Goal: Navigation & Orientation: Find specific page/section

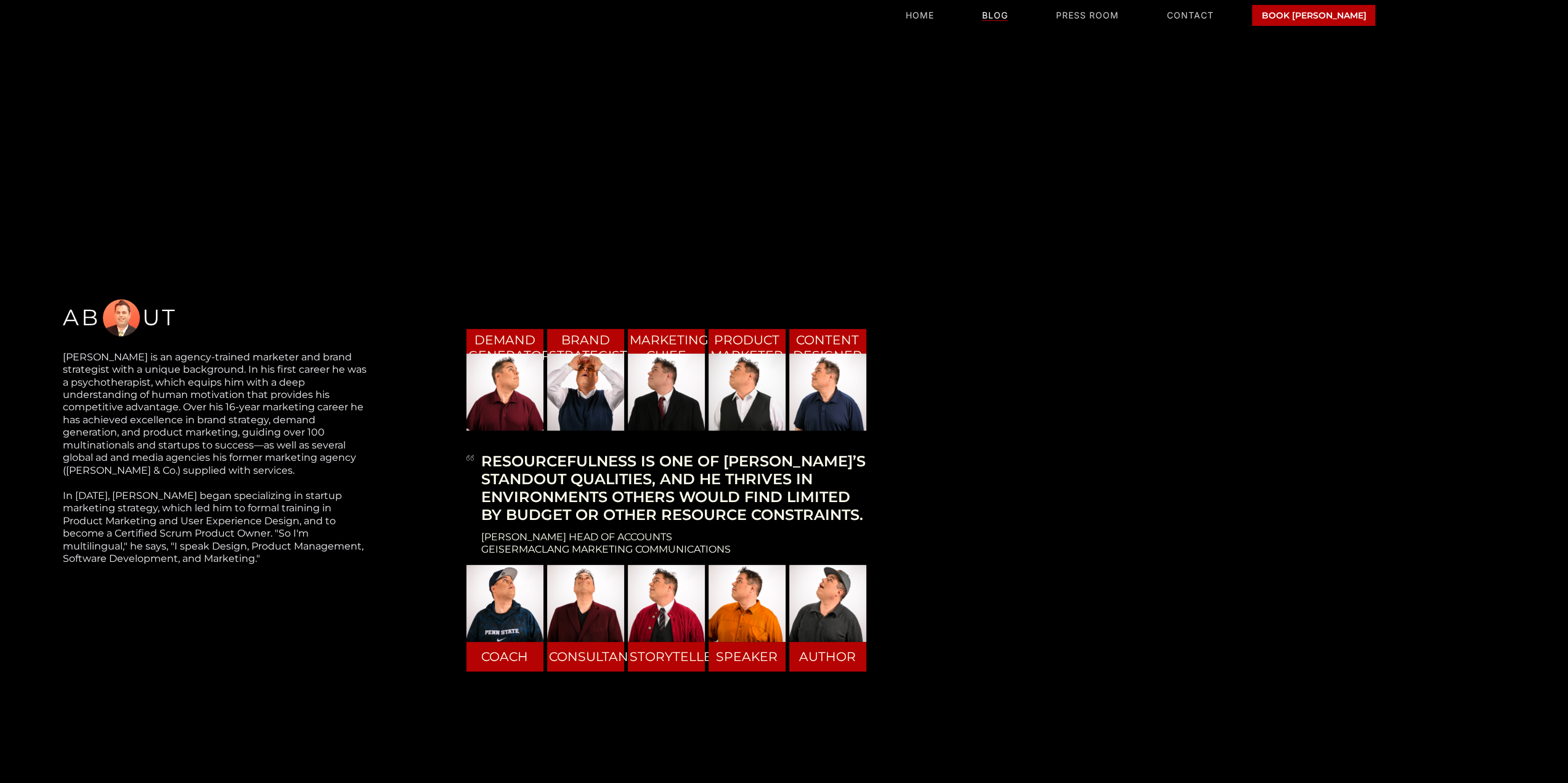
click at [1008, 13] on link "blog" at bounding box center [995, 16] width 26 height 10
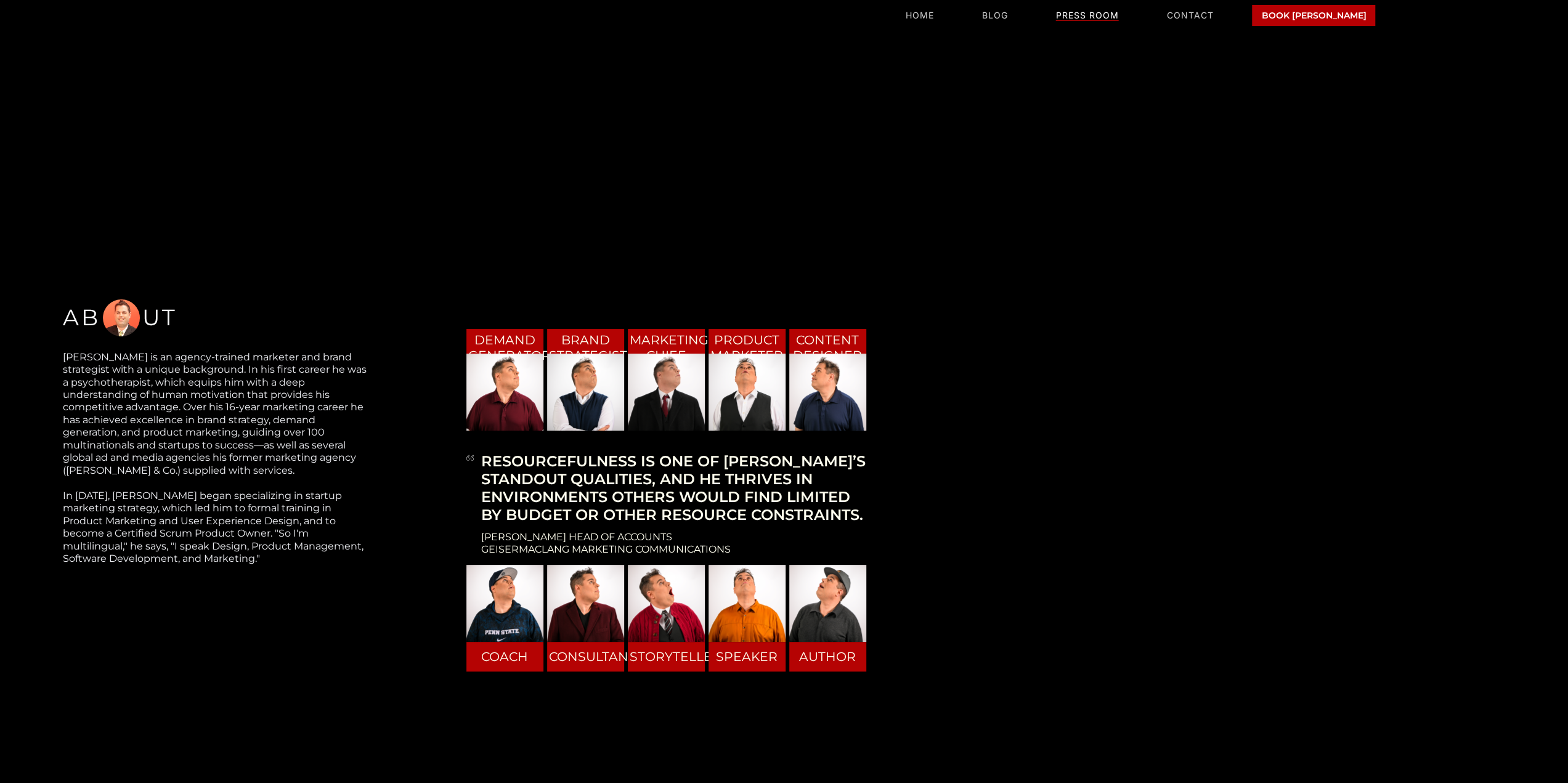
click at [1092, 19] on link "PRESS ROOM" at bounding box center [1087, 16] width 62 height 10
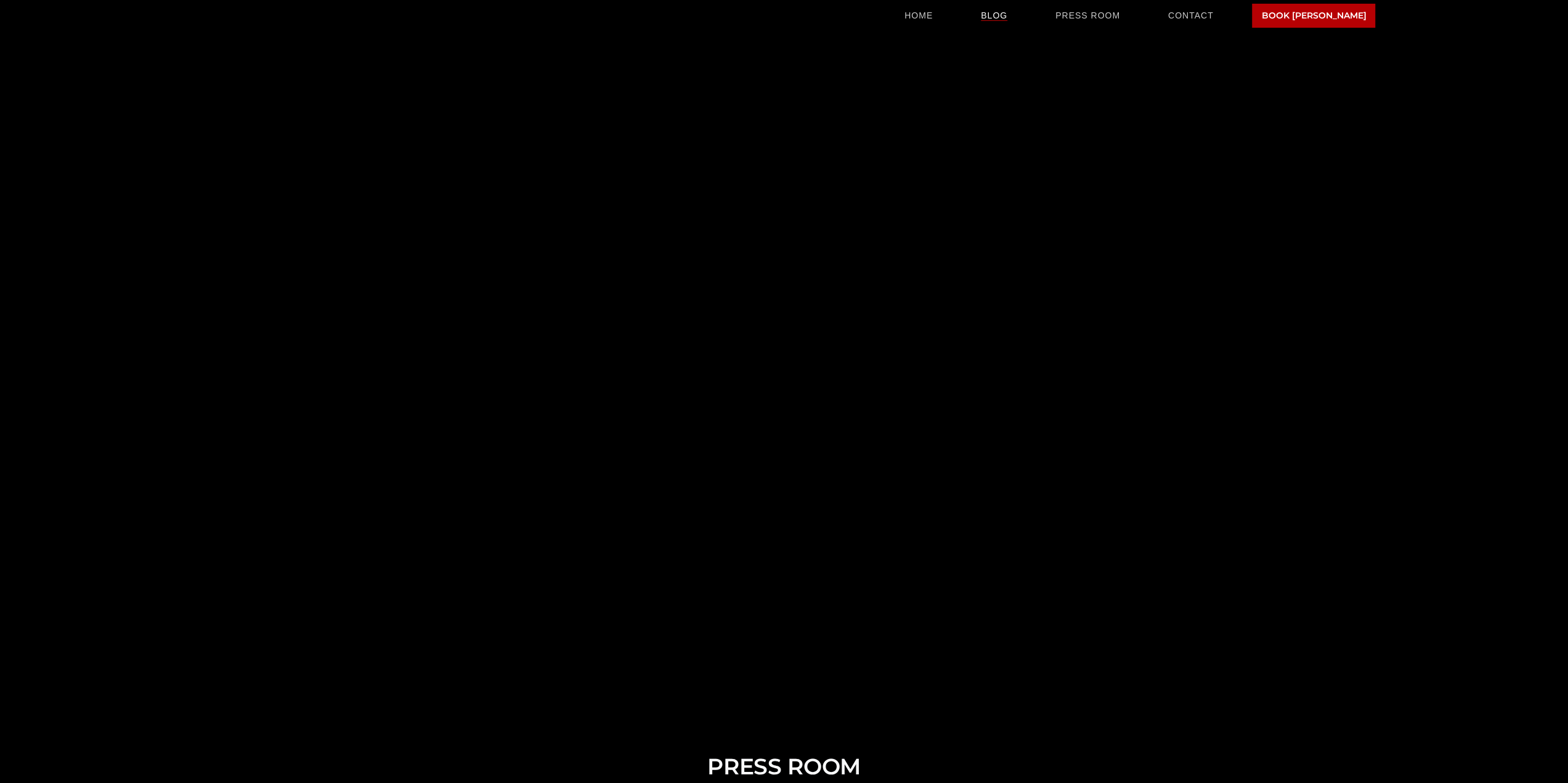
click at [1008, 10] on link "blog" at bounding box center [994, 16] width 27 height 10
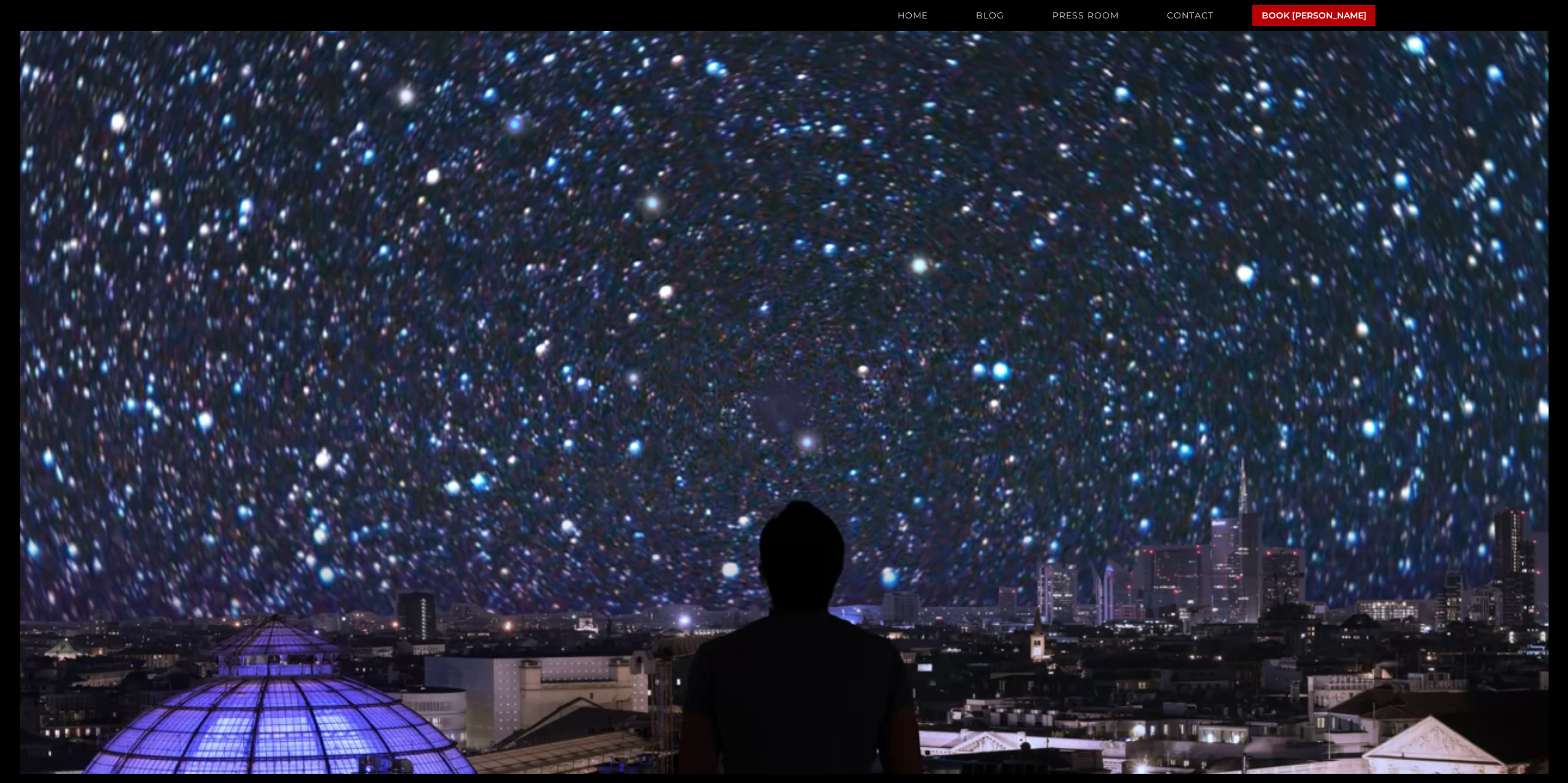
click at [927, 16] on link "Home" at bounding box center [911, 16] width 30 height 10
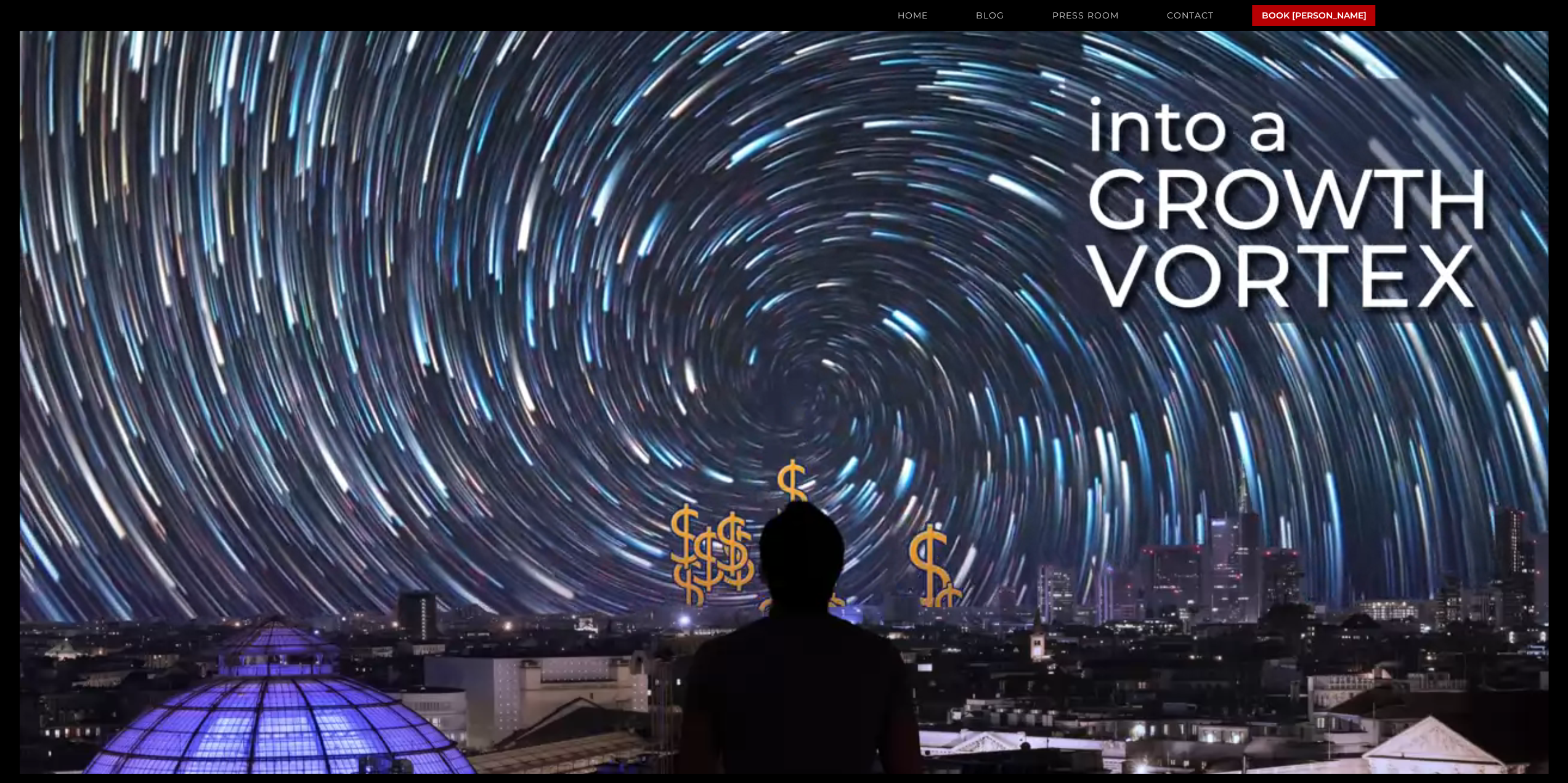
click at [1003, 14] on link "blog" at bounding box center [990, 16] width 29 height 10
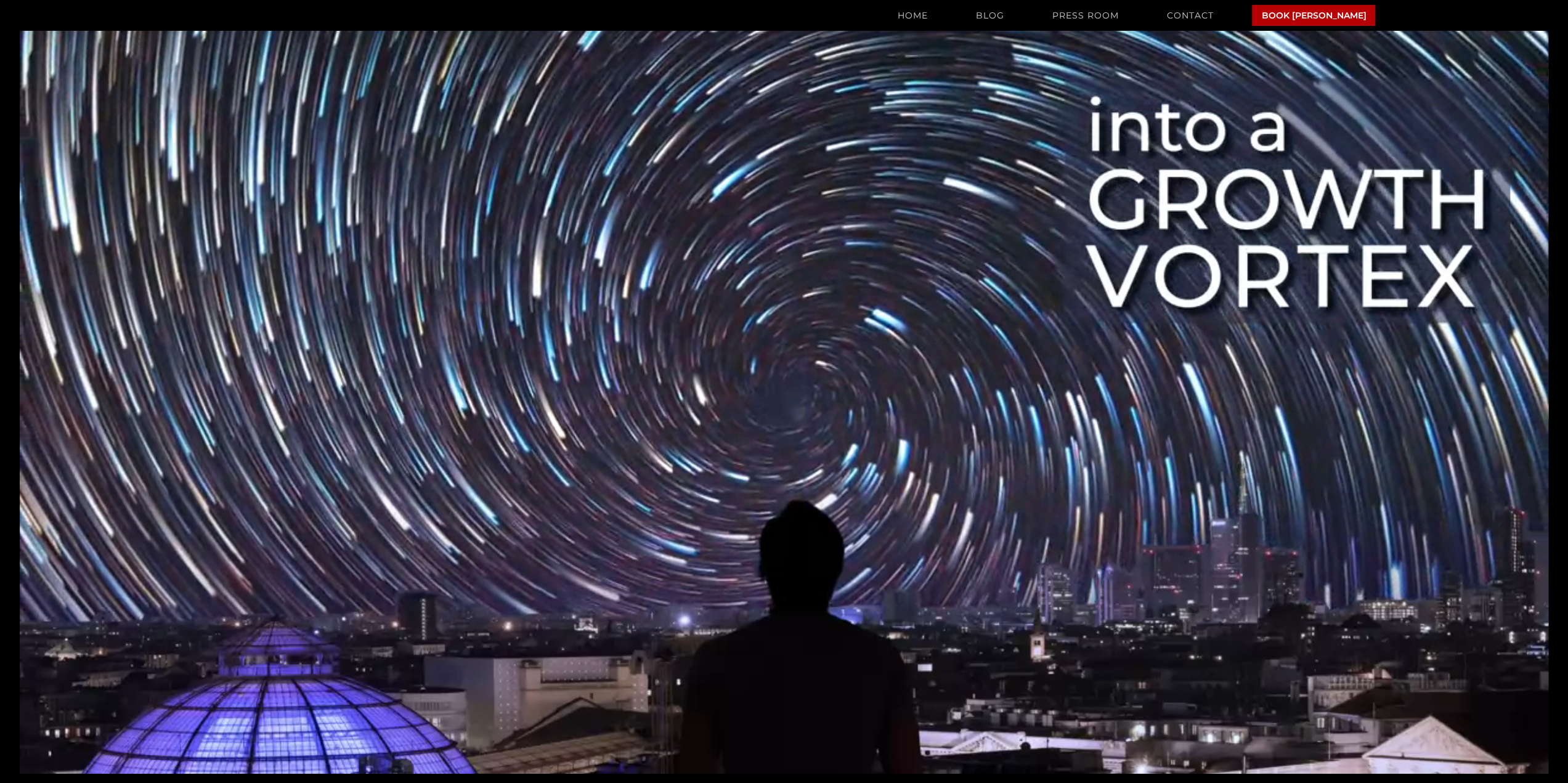
click at [1212, 14] on link "CONTACT" at bounding box center [1190, 16] width 47 height 10
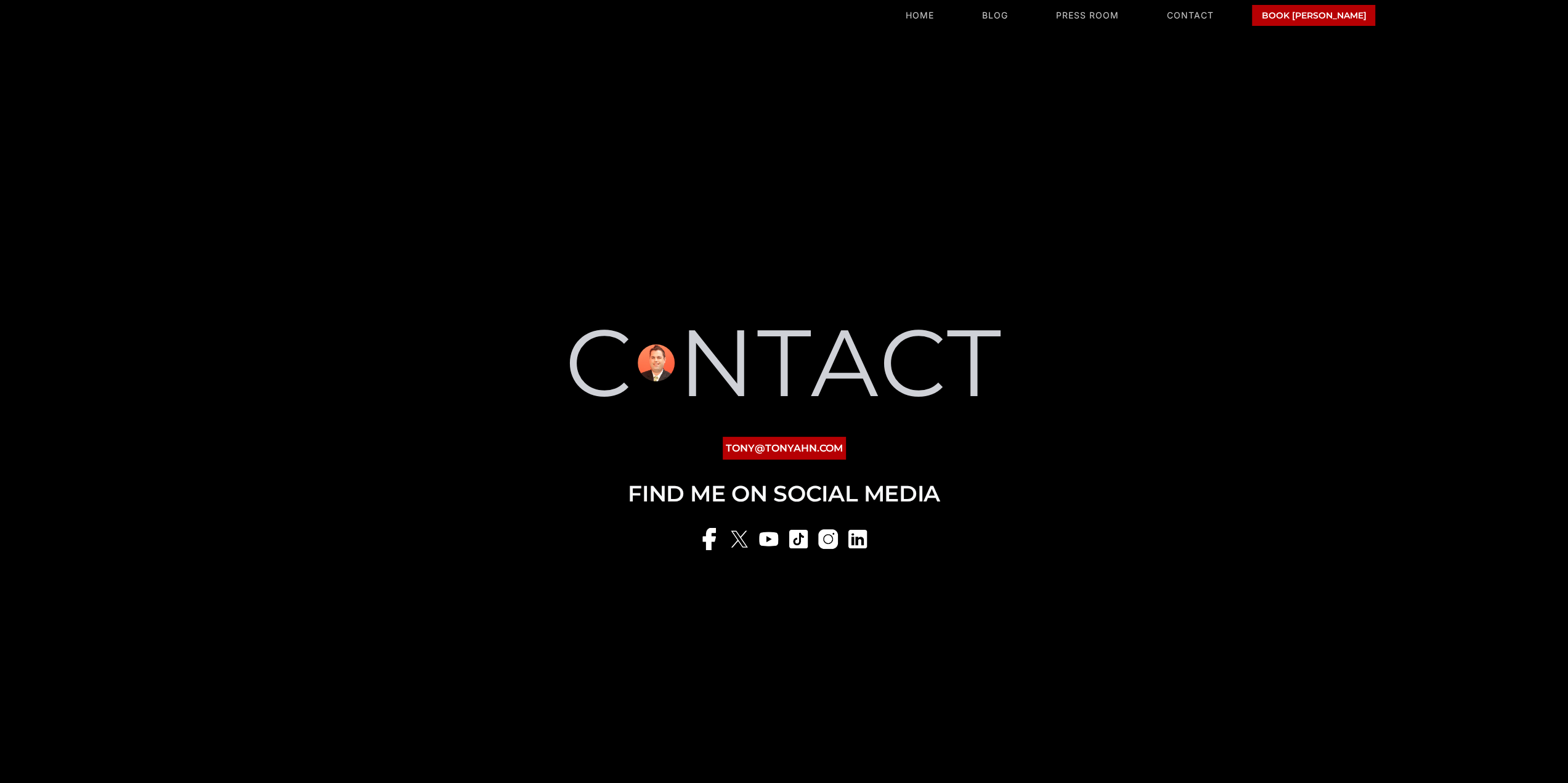
click at [709, 545] on link at bounding box center [710, 539] width 23 height 23
